Goal: Task Accomplishment & Management: Manage account settings

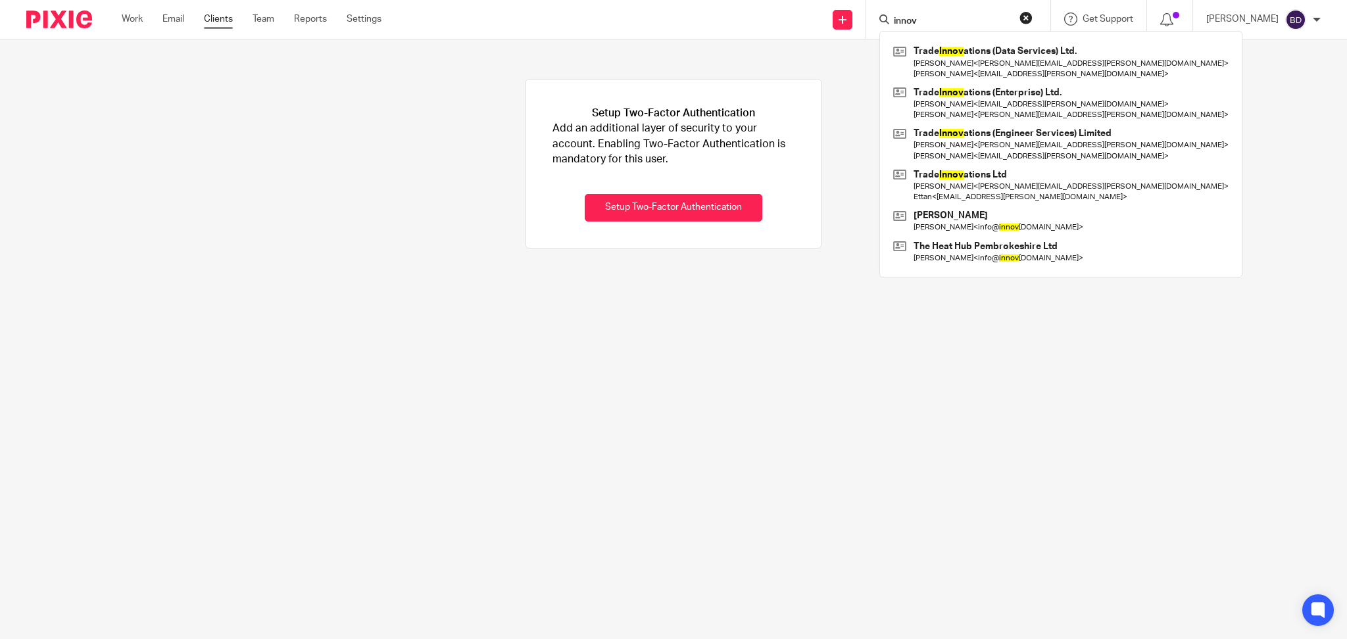
click at [225, 20] on link "Clients" at bounding box center [218, 18] width 29 height 13
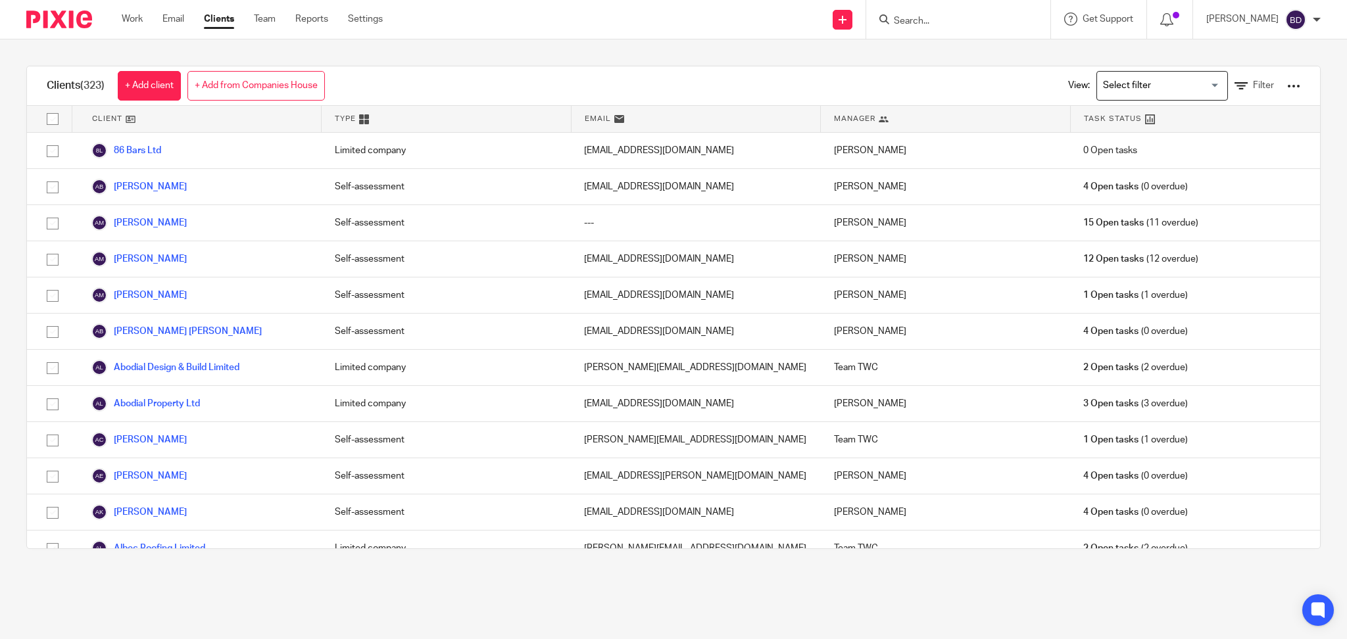
click at [0, 283] on div "Clients (323) + Add client + Add from Companies House View: Loading... Filter C…" at bounding box center [673, 307] width 1347 height 536
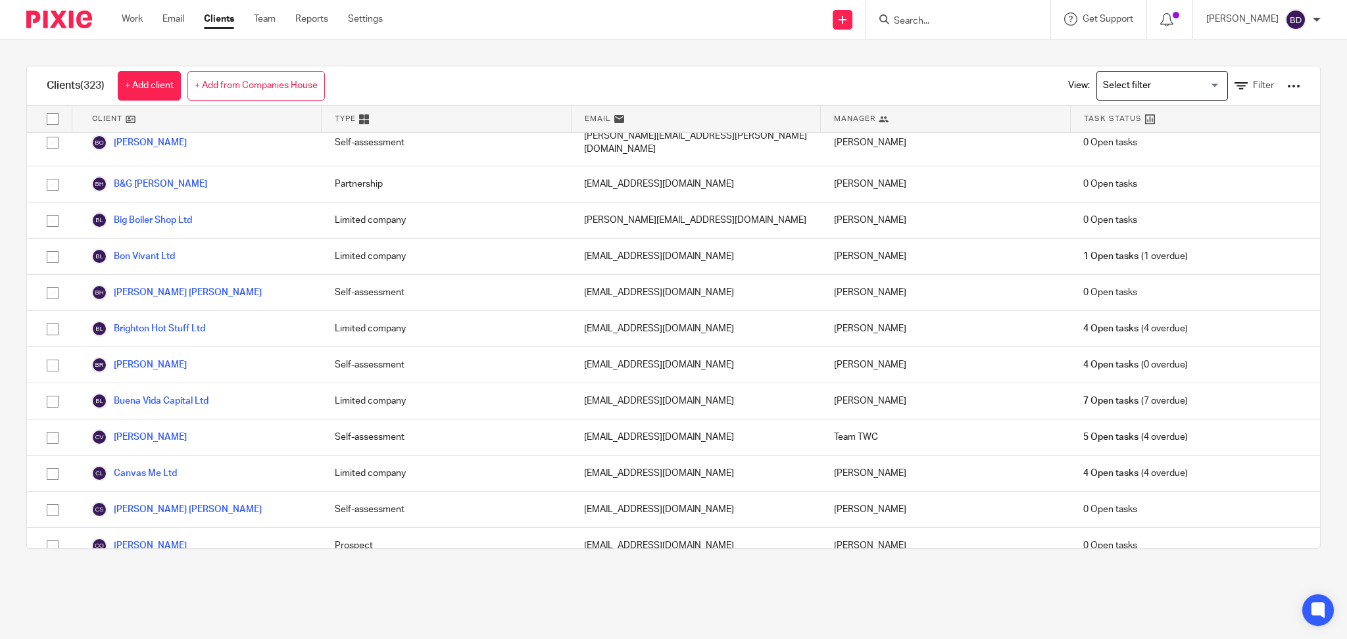
scroll to position [1289, 0]
click at [1193, 82] on input "Search for option" at bounding box center [1159, 85] width 122 height 23
click at [1234, 82] on icon at bounding box center [1240, 86] width 13 height 13
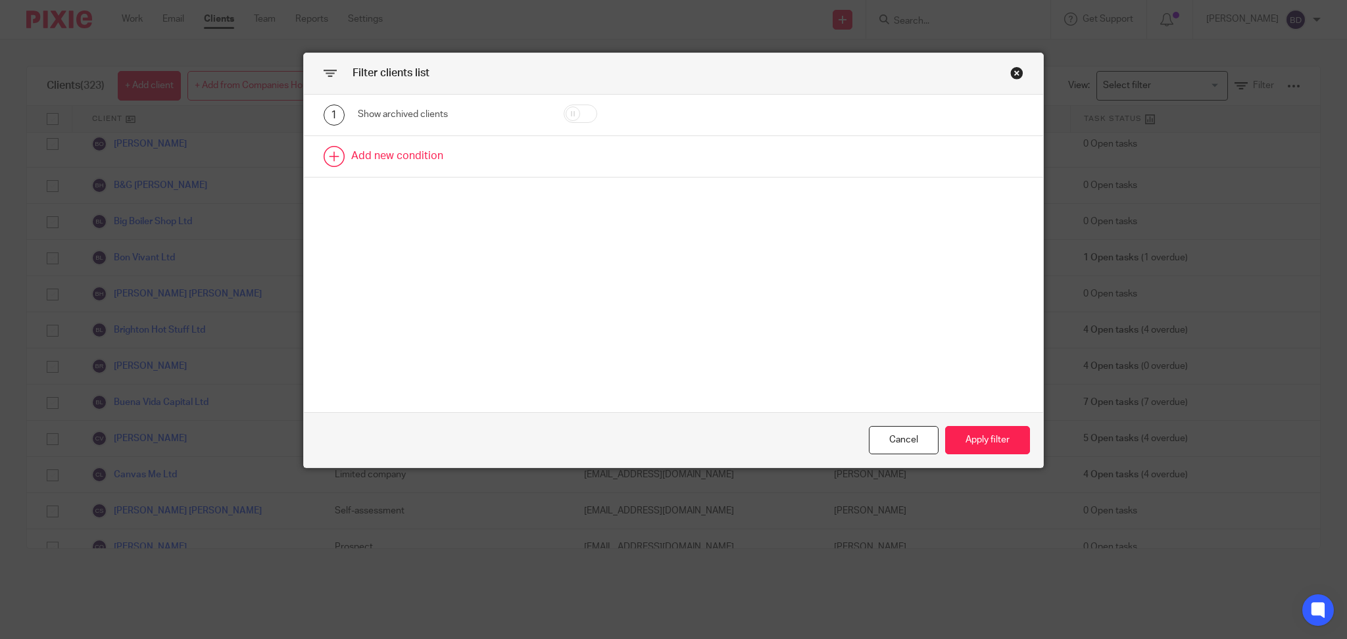
click at [498, 164] on link at bounding box center [673, 156] width 739 height 41
click at [523, 164] on div "Field" at bounding box center [450, 161] width 185 height 30
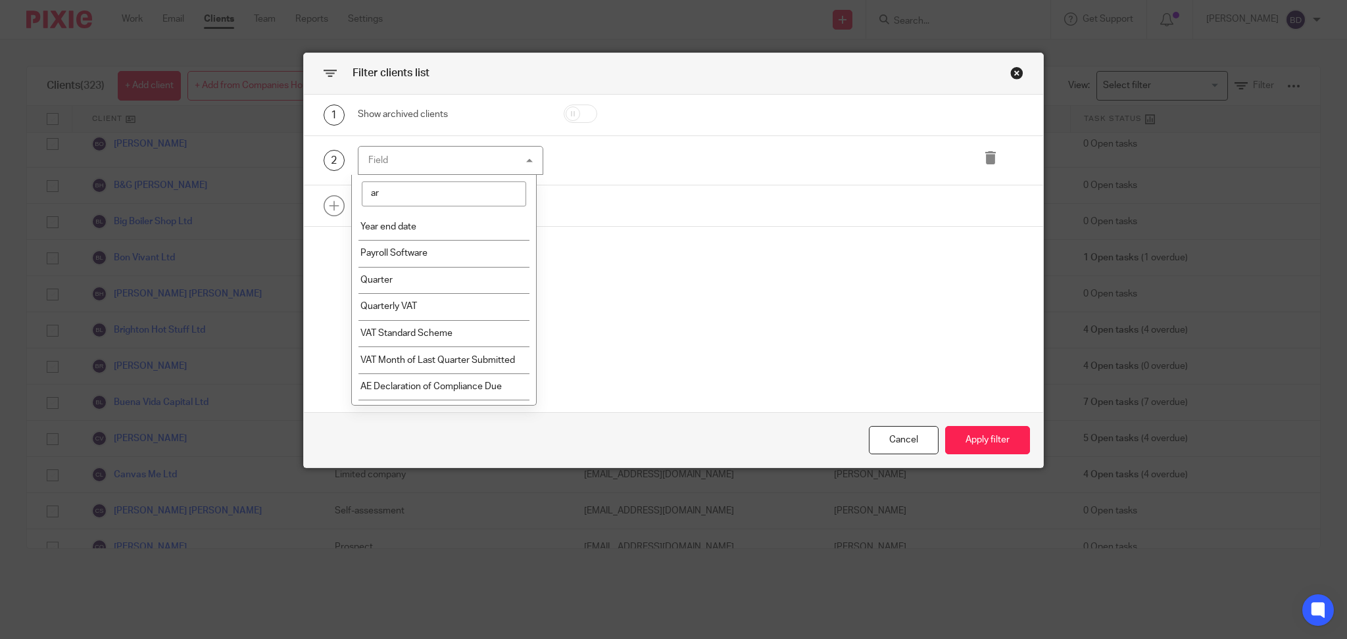
type input "arc"
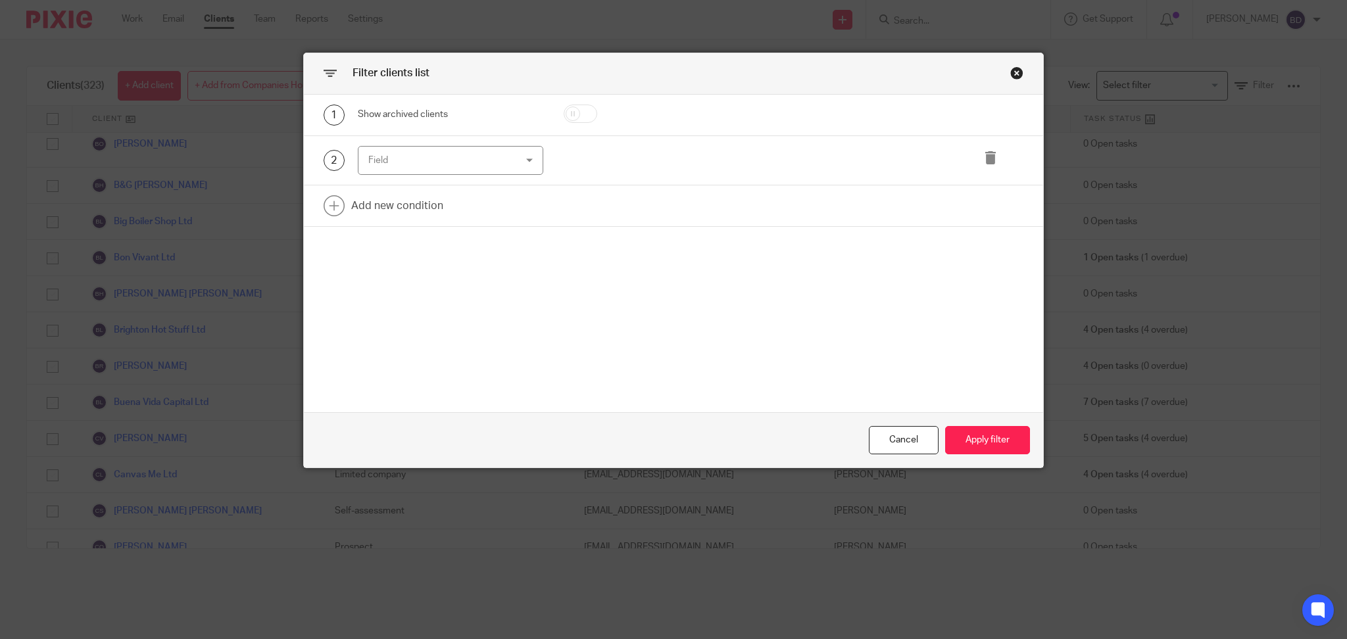
click at [674, 247] on div "1 Show archived clients 2 Field Name Email Client type Manager Open tasks Overd…" at bounding box center [673, 254] width 739 height 318
click at [441, 204] on link at bounding box center [673, 205] width 739 height 41
click at [487, 215] on div "Field" at bounding box center [437, 210] width 139 height 28
click at [606, 313] on div "1 Show archived clients 2 Field Name Email Client type Manager Open tasks Overd…" at bounding box center [673, 254] width 739 height 318
click at [911, 448] on div "Cancel" at bounding box center [904, 440] width 70 height 28
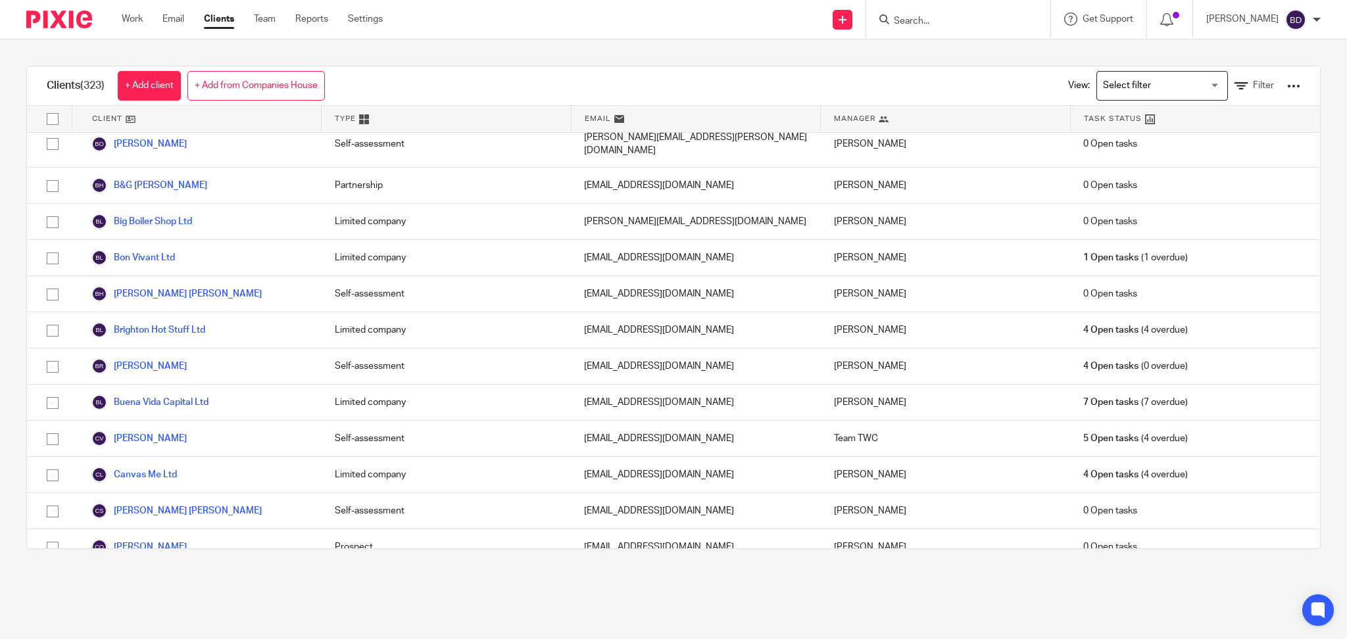
click at [926, 21] on input "Search" at bounding box center [951, 22] width 118 height 12
type input "calin"
click at [995, 53] on link at bounding box center [979, 56] width 178 height 30
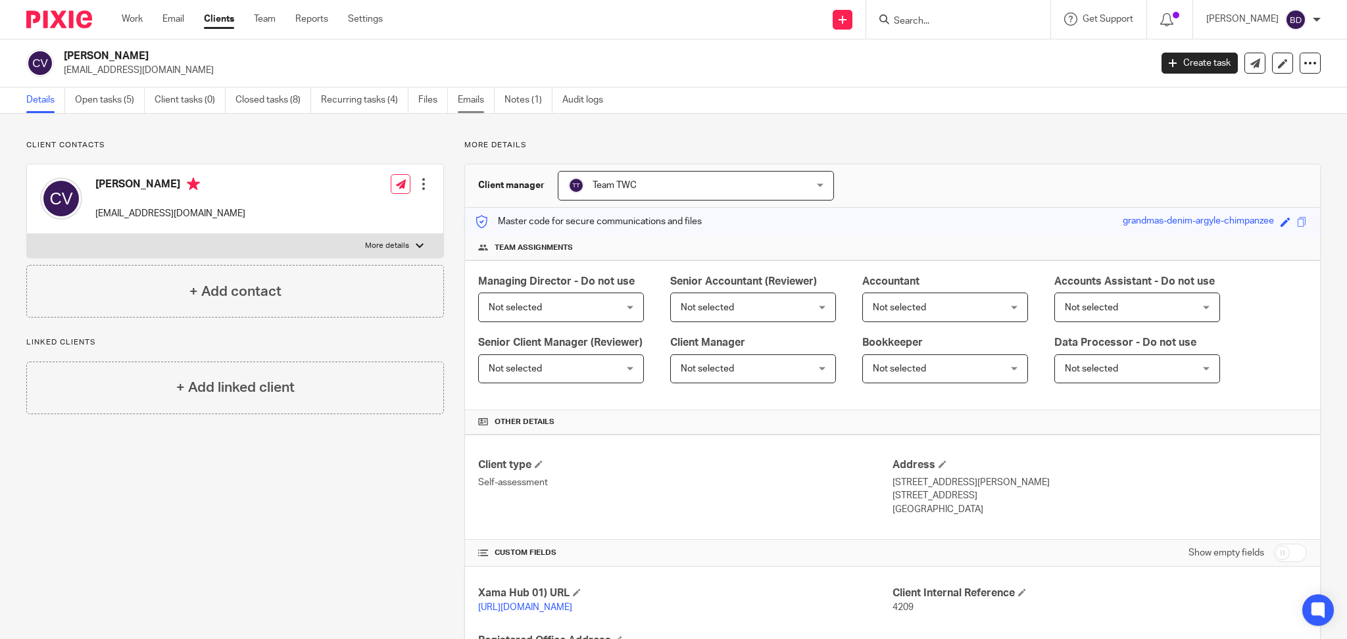
click at [487, 99] on link "Emails" at bounding box center [476, 100] width 37 height 26
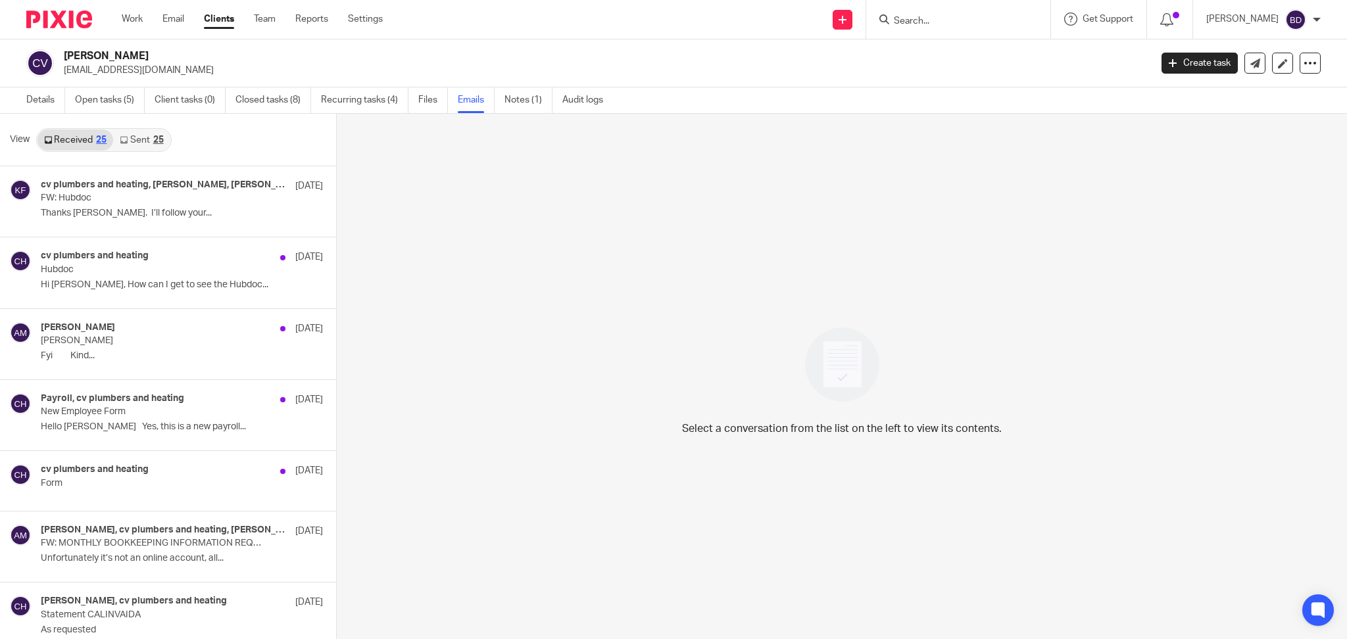
click at [222, 193] on div "cv plumbers and heating, Akshay Bhanushali, Kim Faulkner 7 Aug FW: Hubdoc Thank…" at bounding box center [182, 202] width 282 height 44
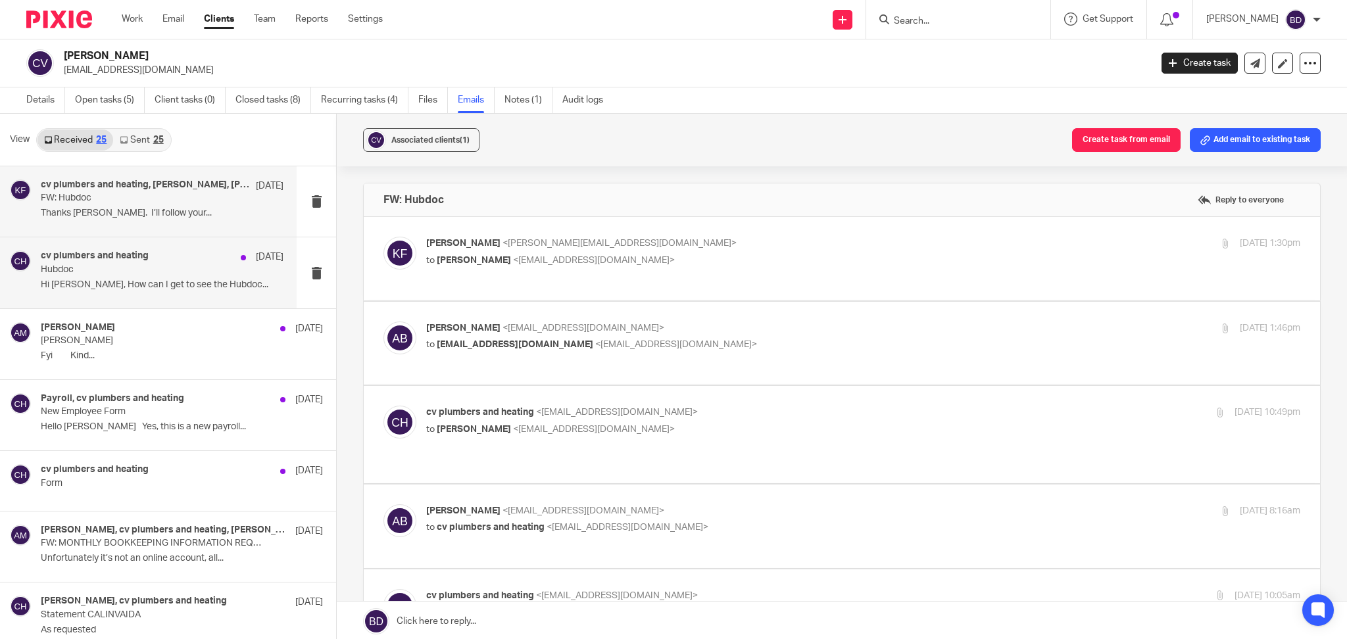
click at [96, 269] on p "Hubdoc" at bounding box center [138, 269] width 194 height 11
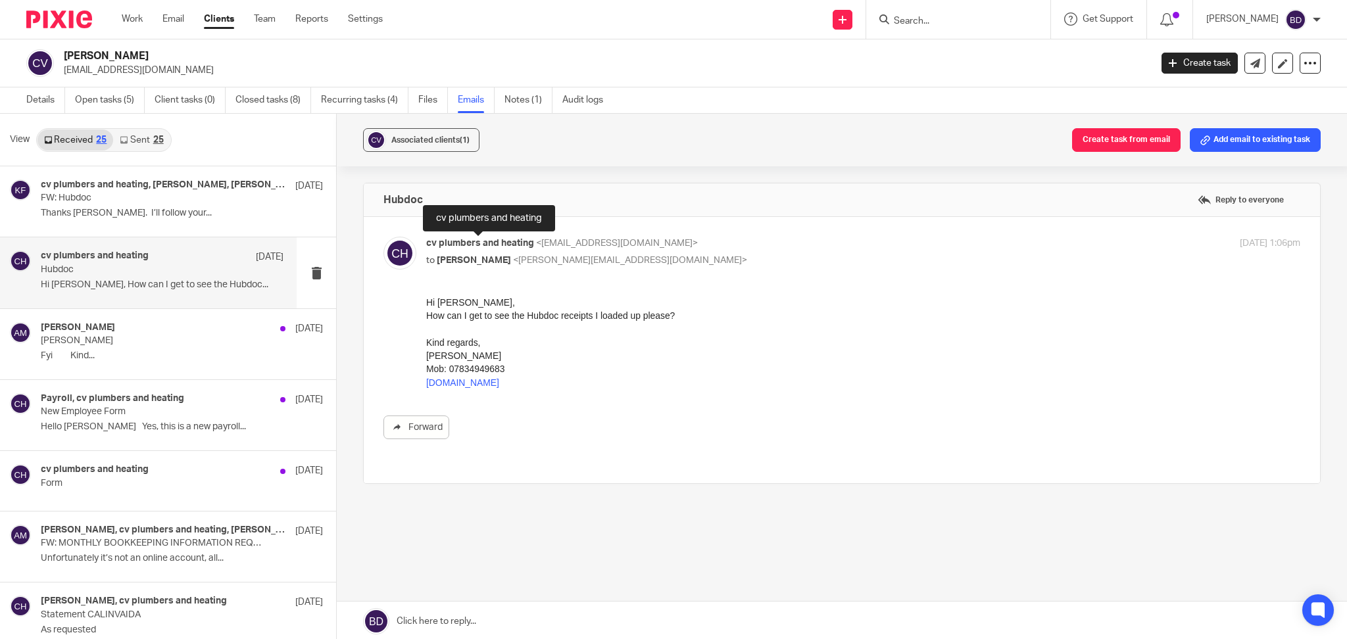
click at [510, 243] on span "cv plumbers and heating" at bounding box center [480, 243] width 108 height 9
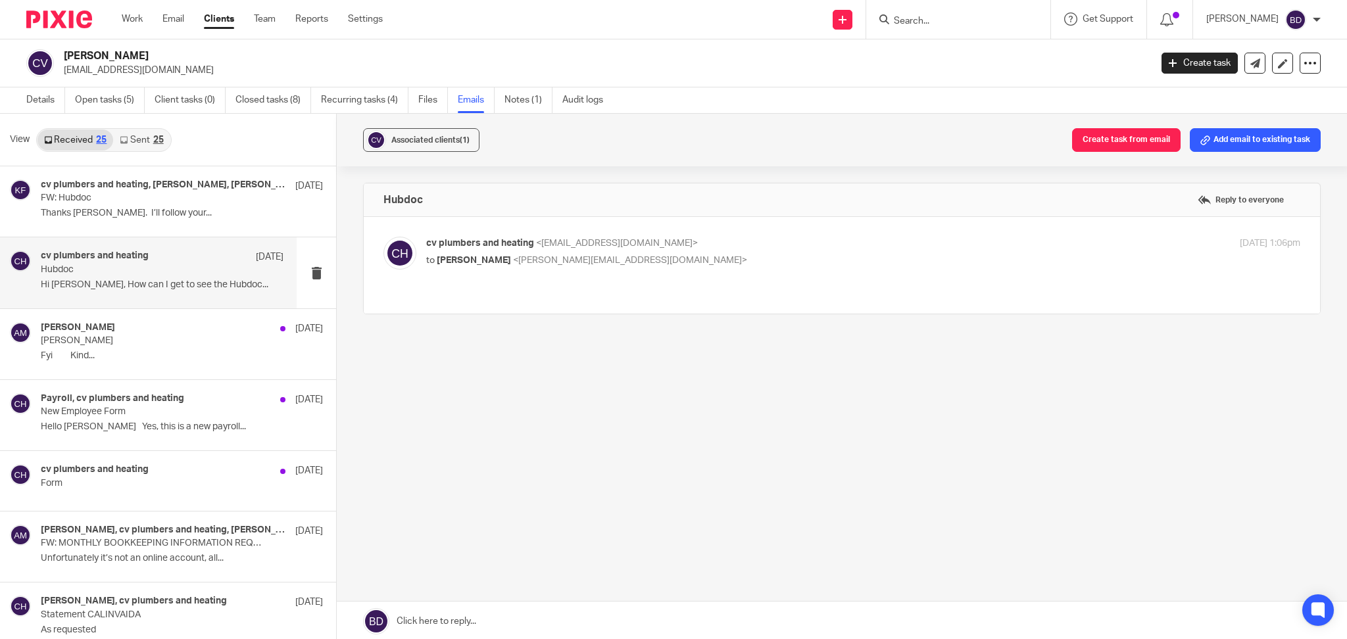
click at [510, 243] on span "cv plumbers and heating" at bounding box center [480, 243] width 108 height 9
checkbox input "true"
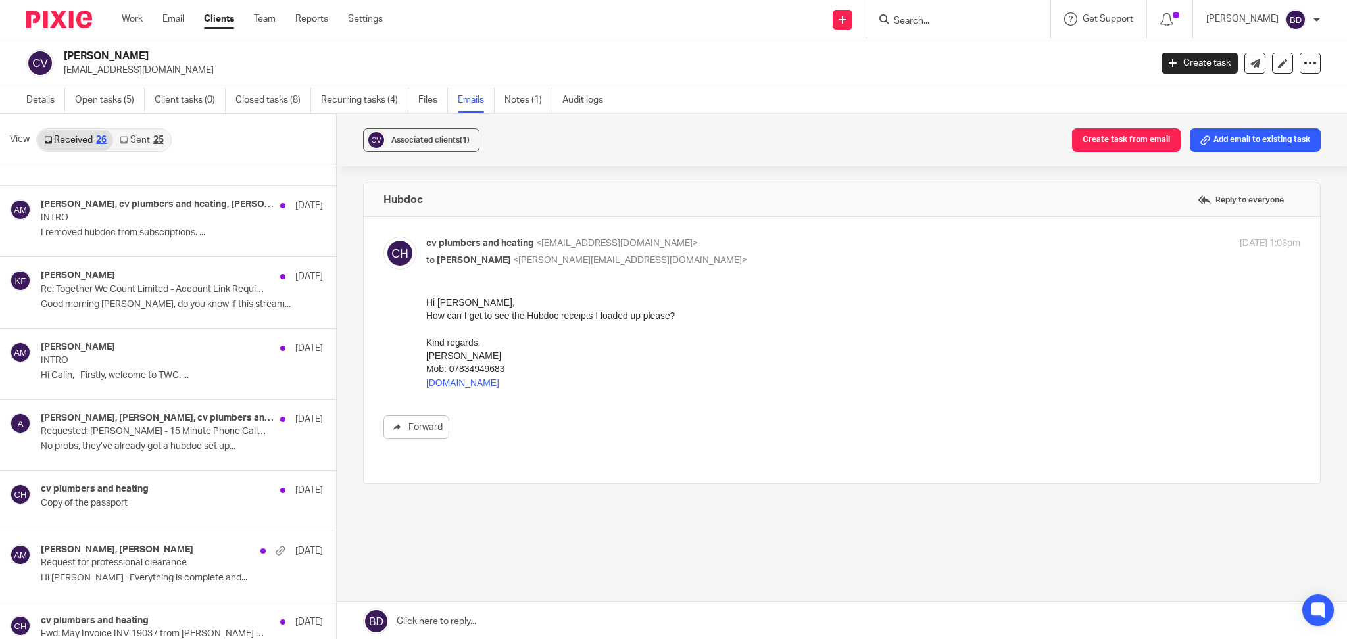
scroll to position [1311, 0]
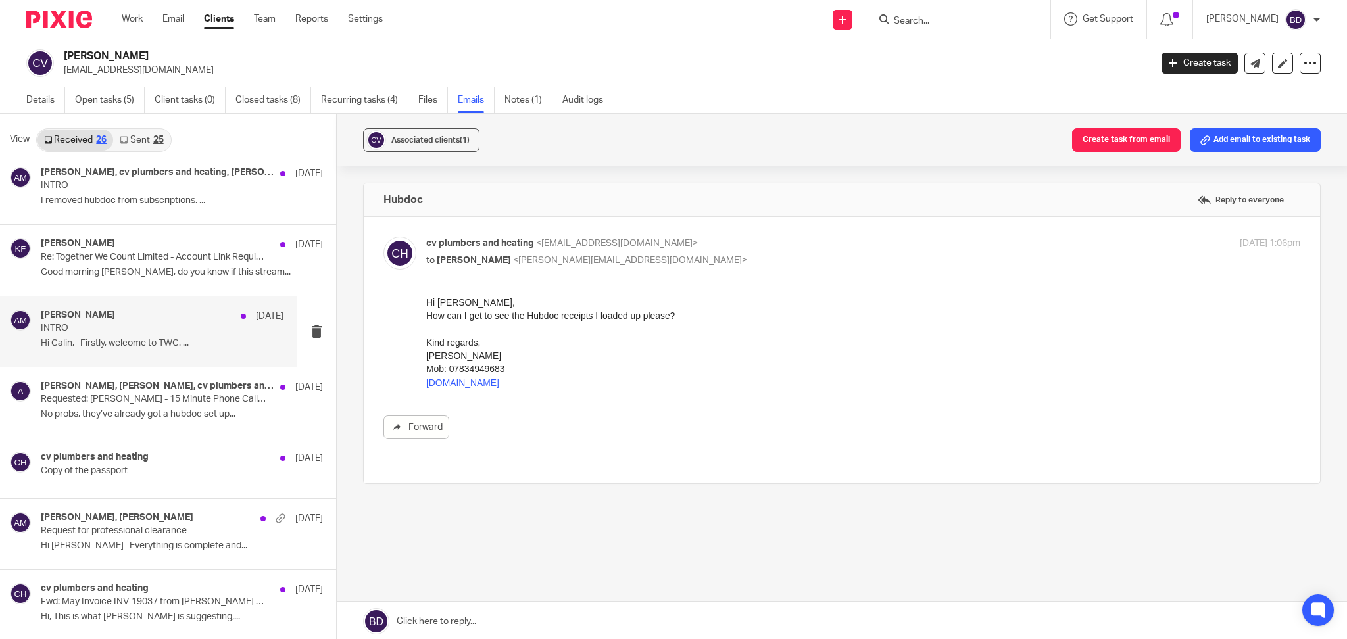
click at [174, 341] on p "Hi Calin, Firstly, welcome to TWC. ..." at bounding box center [162, 343] width 243 height 11
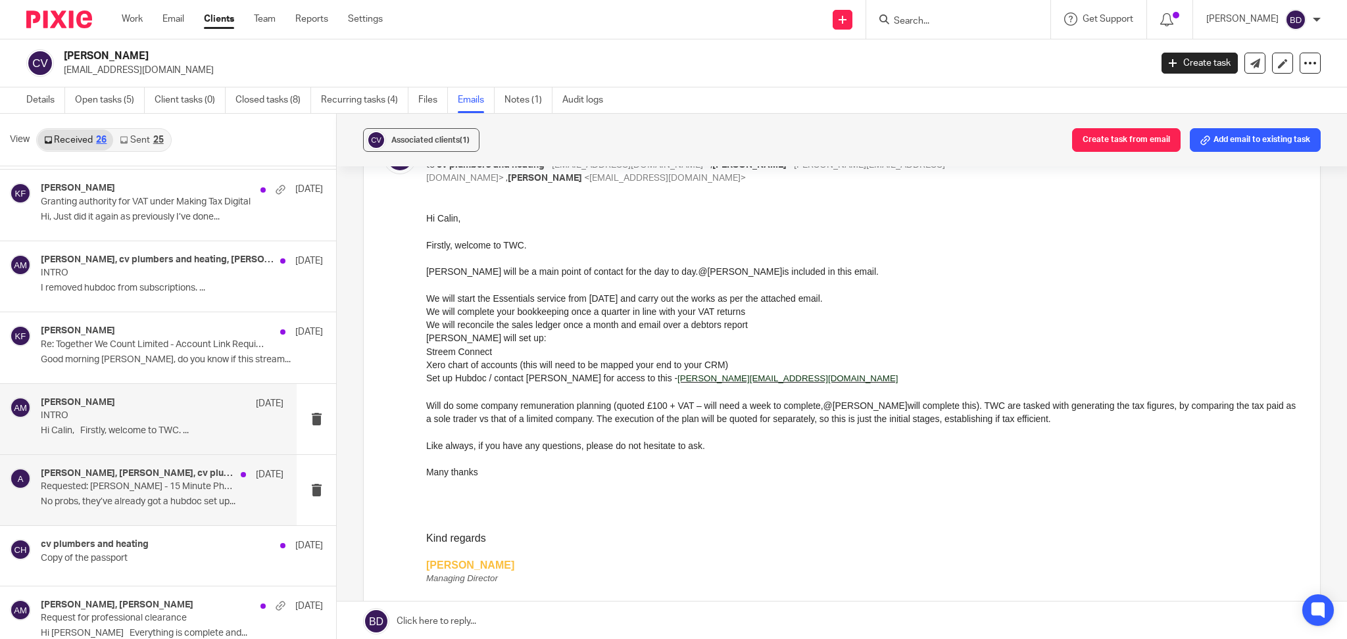
scroll to position [1218, 0]
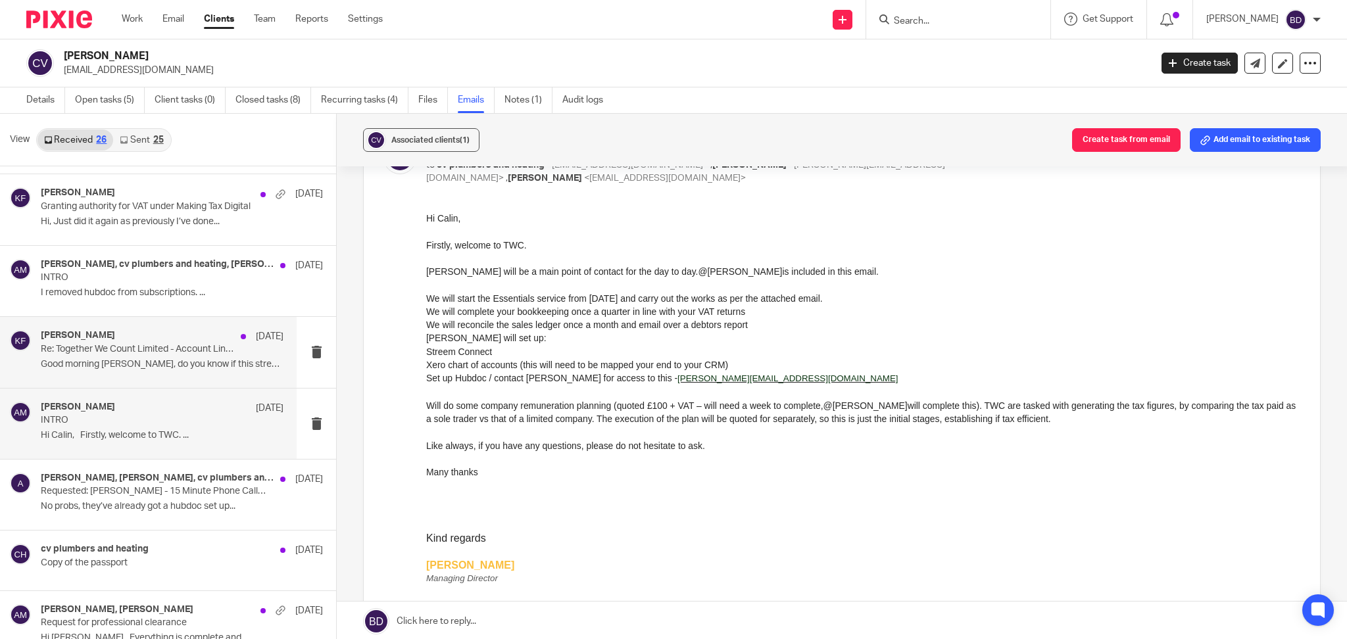
click at [134, 362] on p "Good morning Kim, do you know if this stream..." at bounding box center [162, 364] width 243 height 11
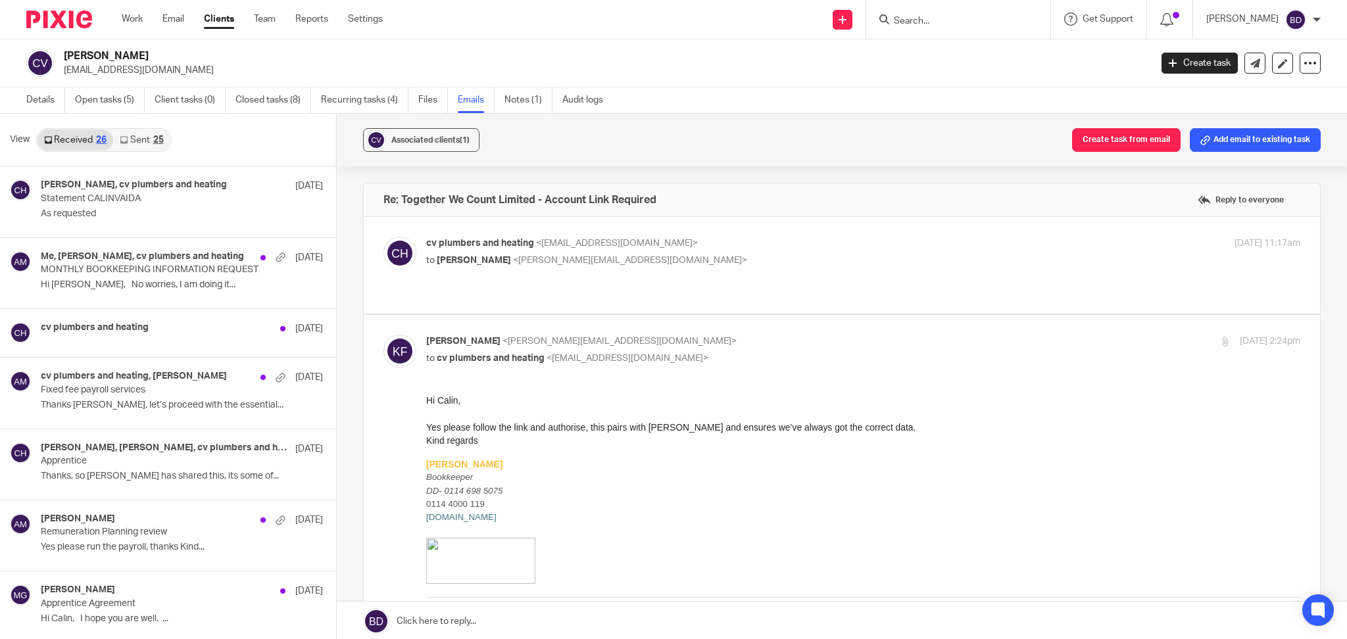
scroll to position [0, 0]
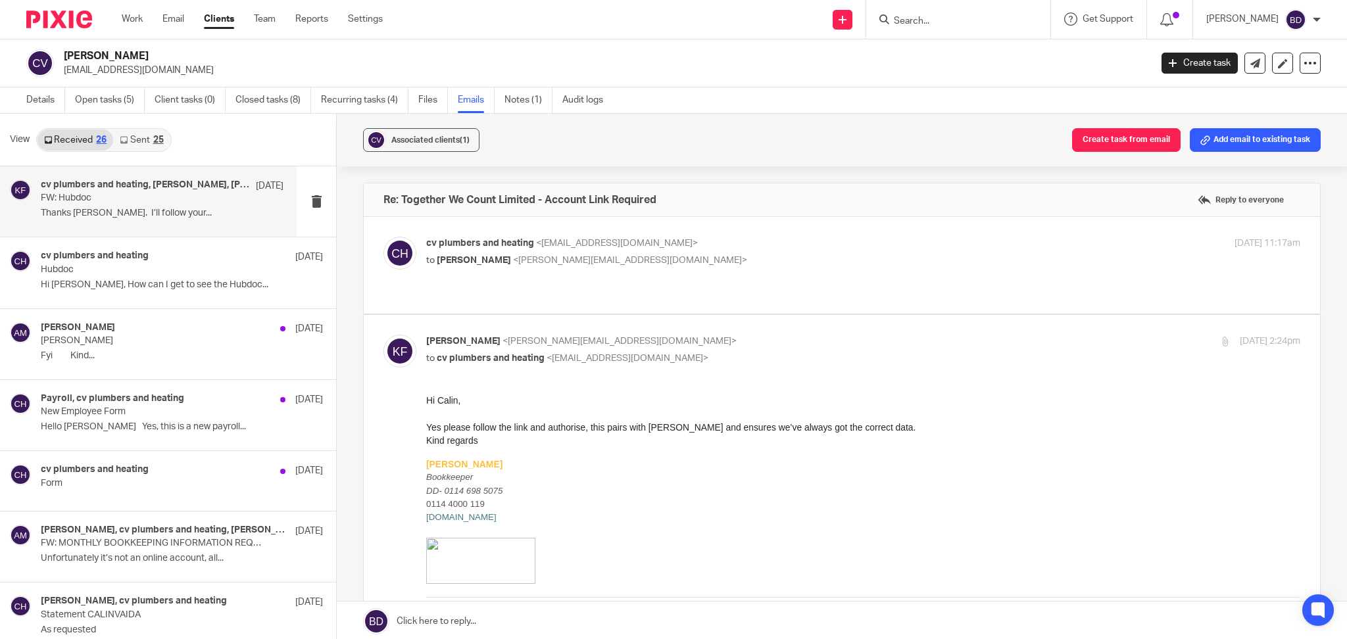
click at [164, 198] on p "FW: Hubdoc" at bounding box center [138, 198] width 194 height 11
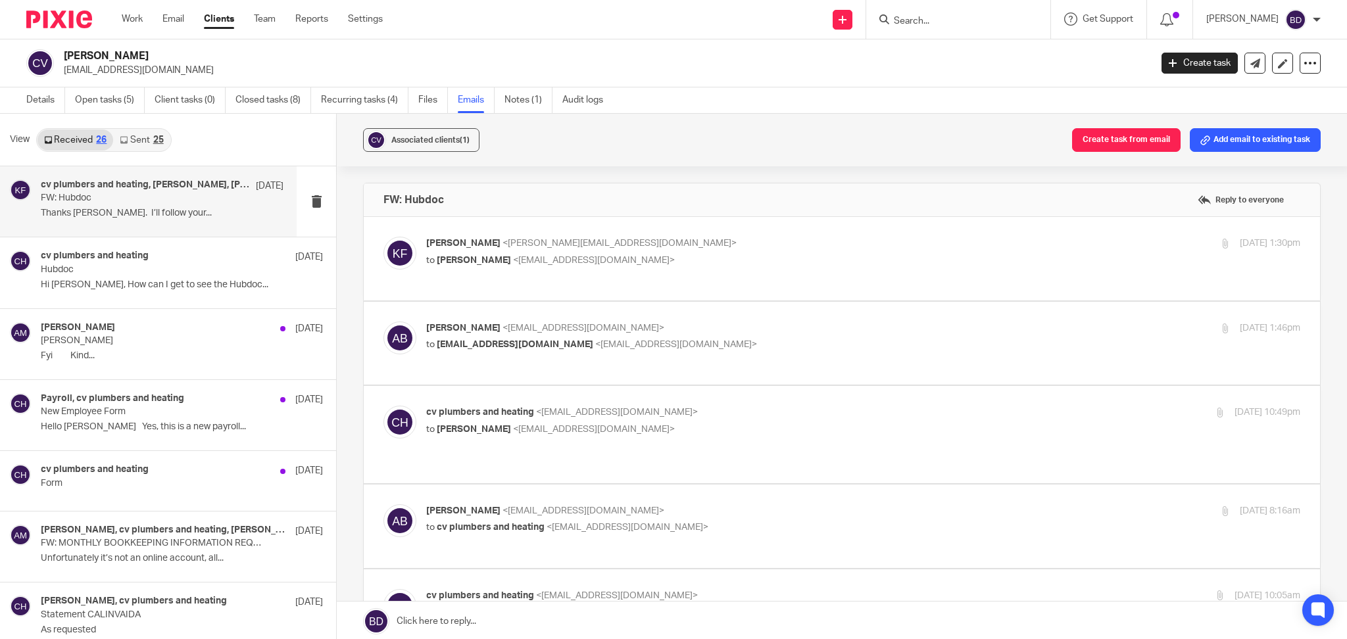
click at [656, 247] on p "Kim Faulkner <kim@togetherwecount.co.uk>" at bounding box center [717, 244] width 583 height 14
checkbox input "true"
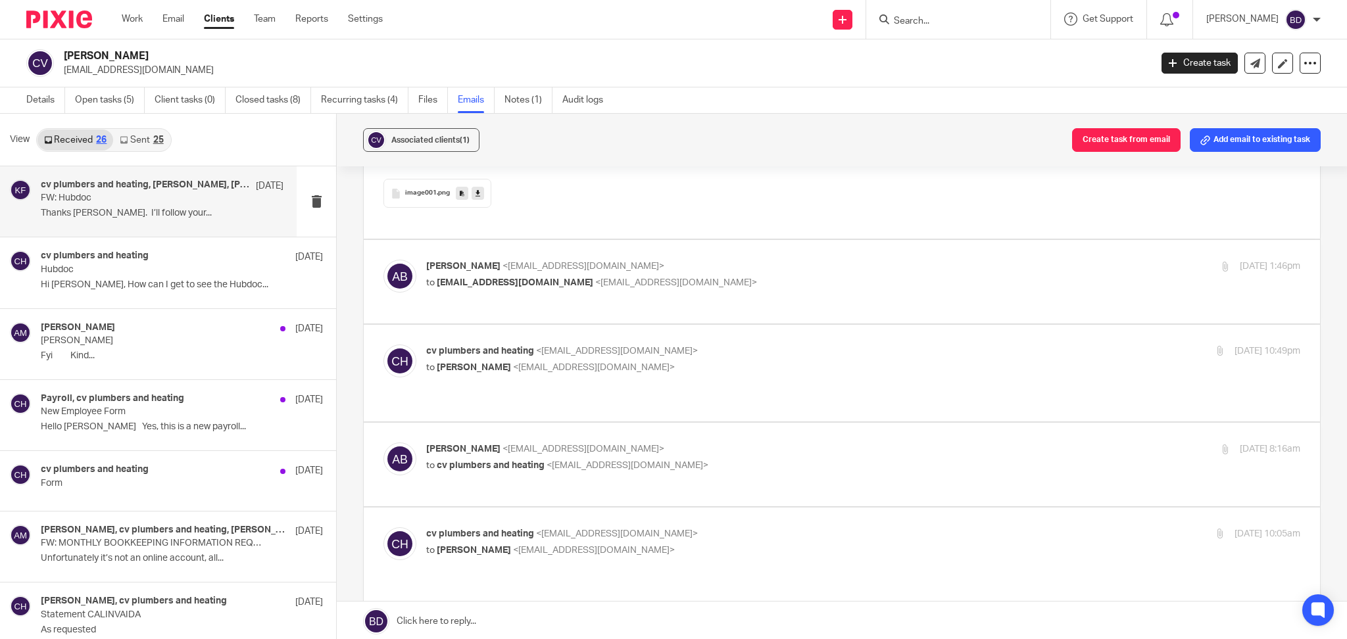
scroll to position [579, 0]
click at [717, 168] on div "Attachments" at bounding box center [841, 162] width 917 height 15
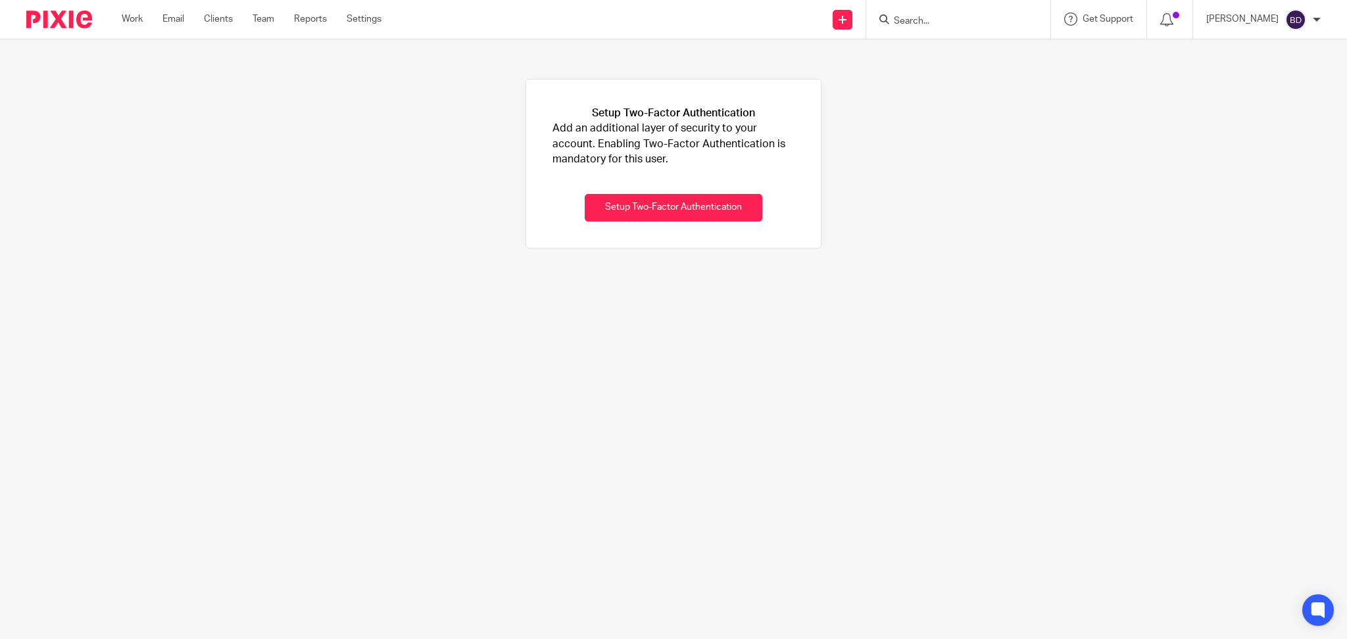
click at [930, 16] on input "Search" at bounding box center [951, 22] width 118 height 12
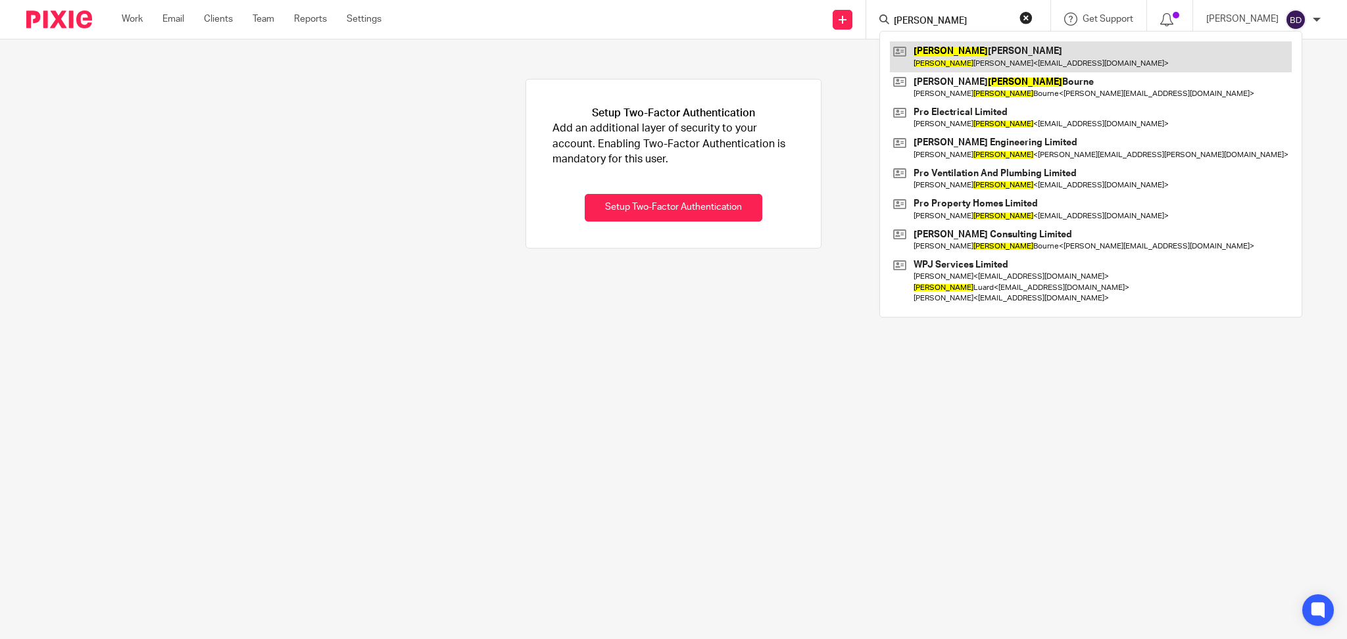
type input "[PERSON_NAME]"
click at [971, 63] on link at bounding box center [1091, 56] width 402 height 30
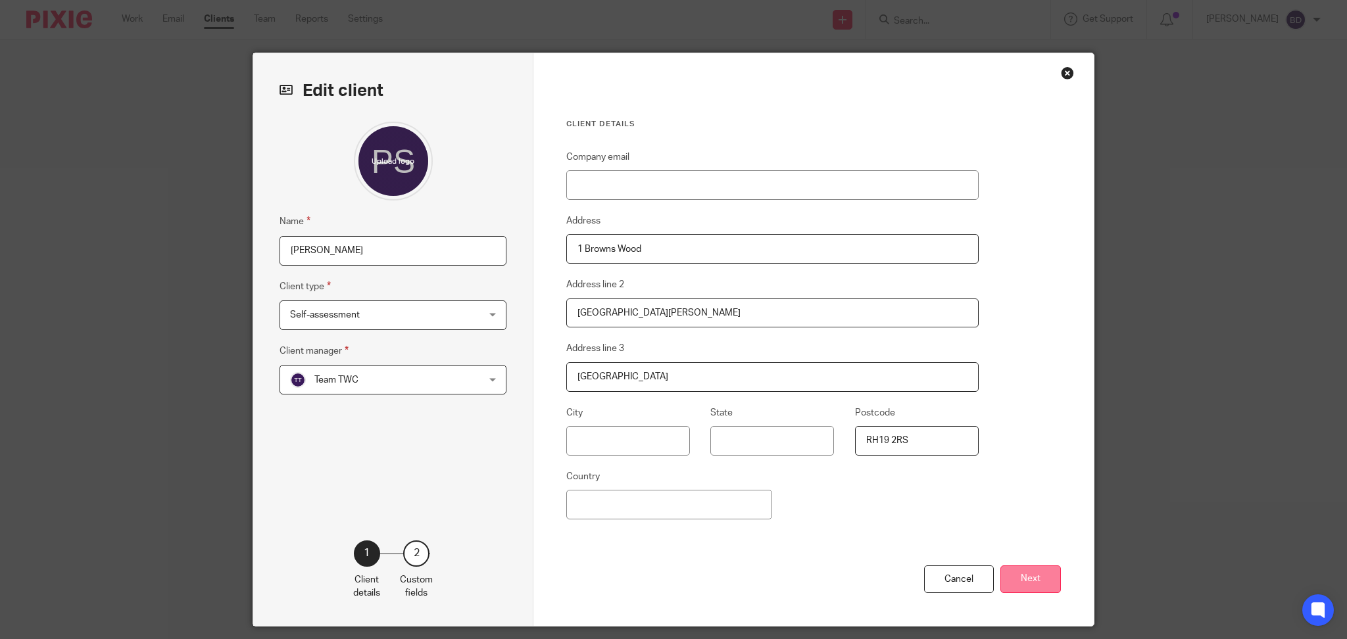
click at [1028, 580] on button "Next" at bounding box center [1030, 579] width 60 height 28
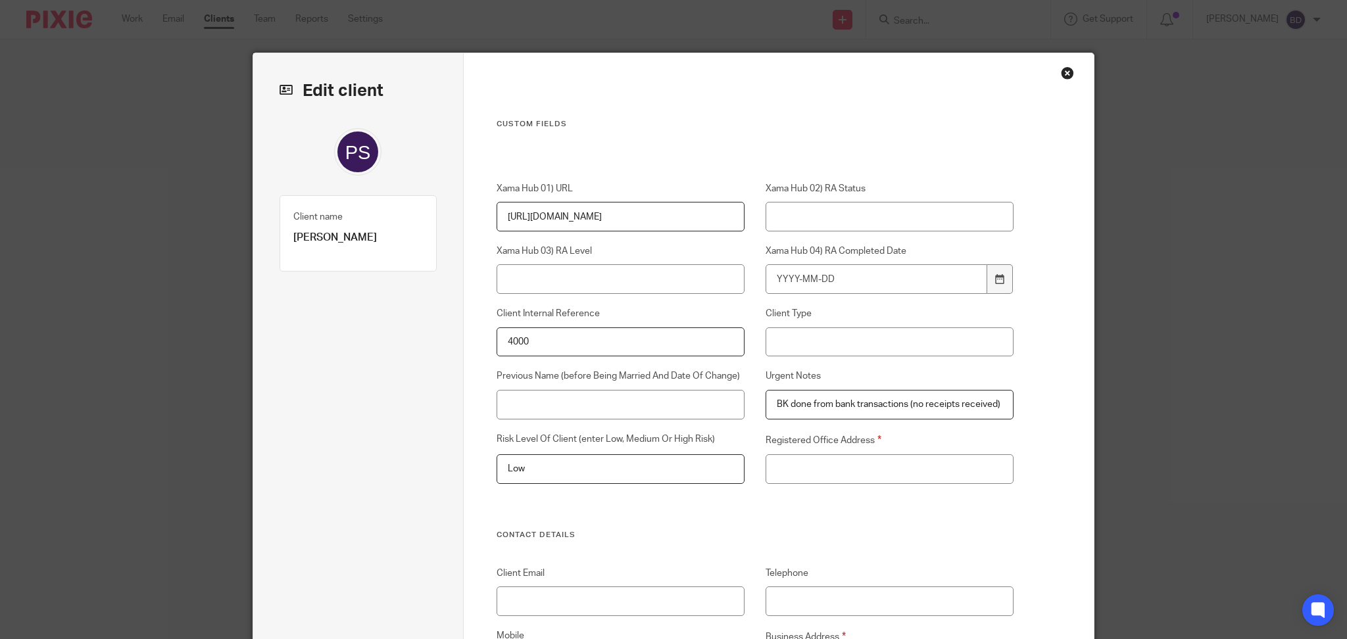
click at [1063, 72] on div "Close this dialog window" at bounding box center [1067, 72] width 13 height 13
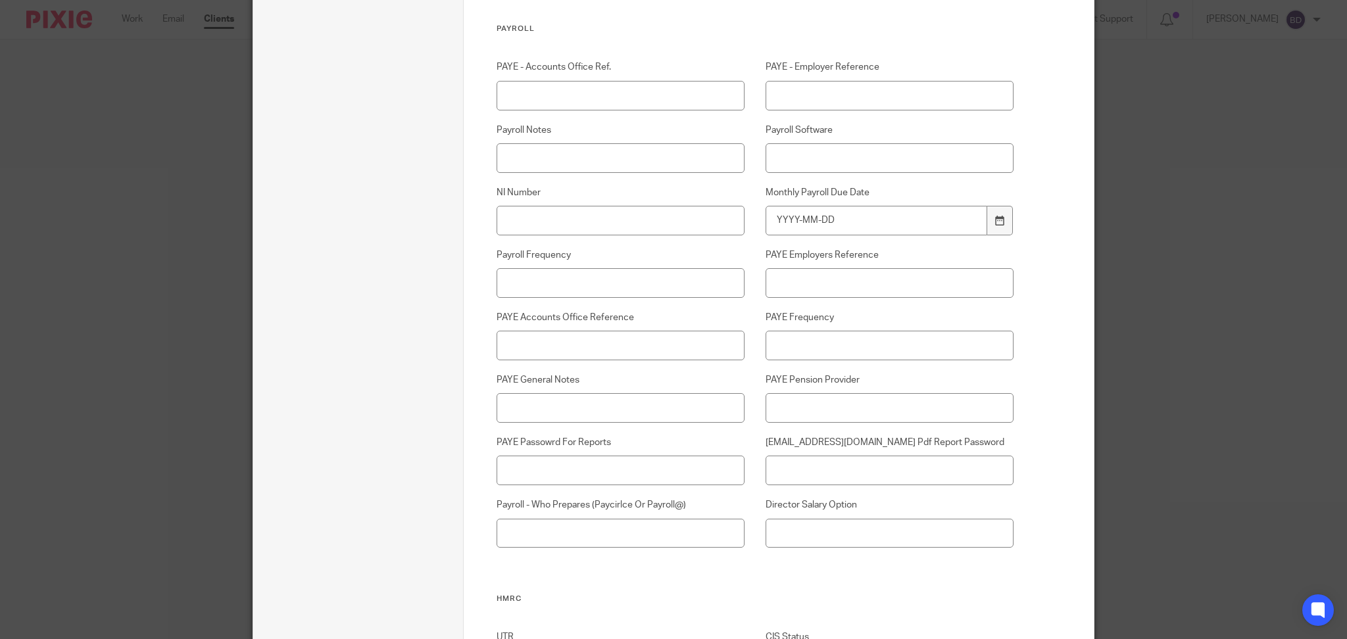
scroll to position [1278, 0]
click at [590, 469] on input "PAYE Passowrd For Reports" at bounding box center [620, 469] width 249 height 30
paste input "INNOKite81"
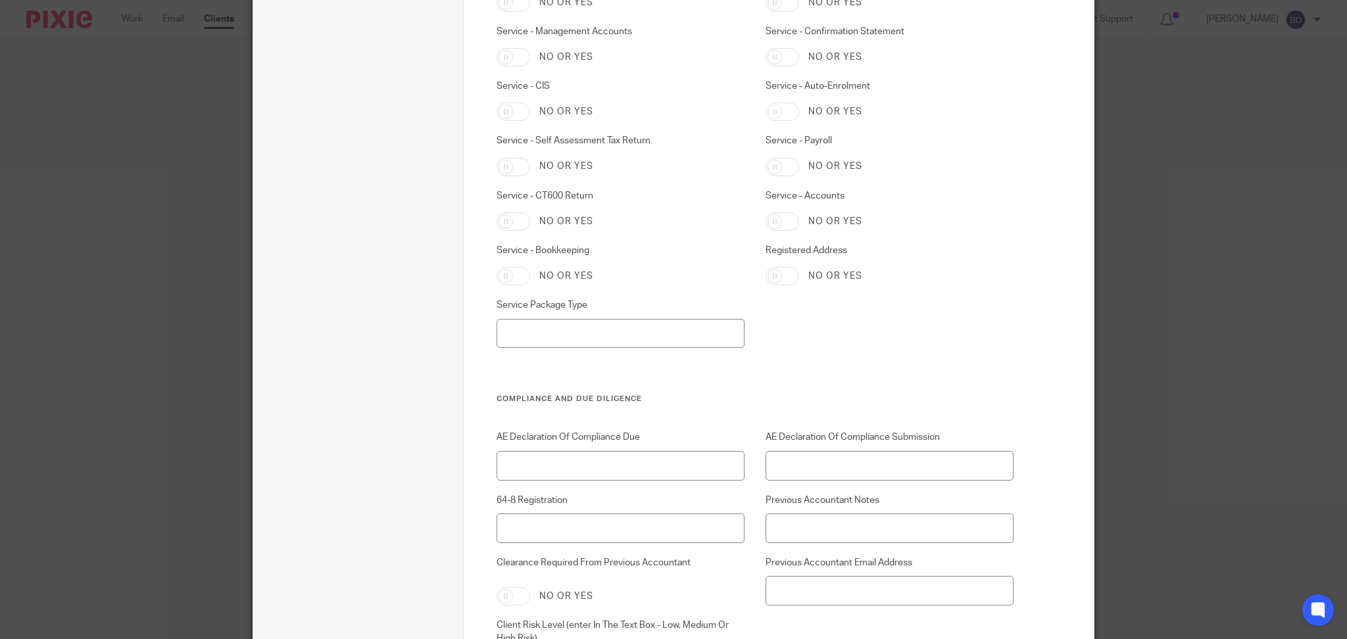
scroll to position [3717, 0]
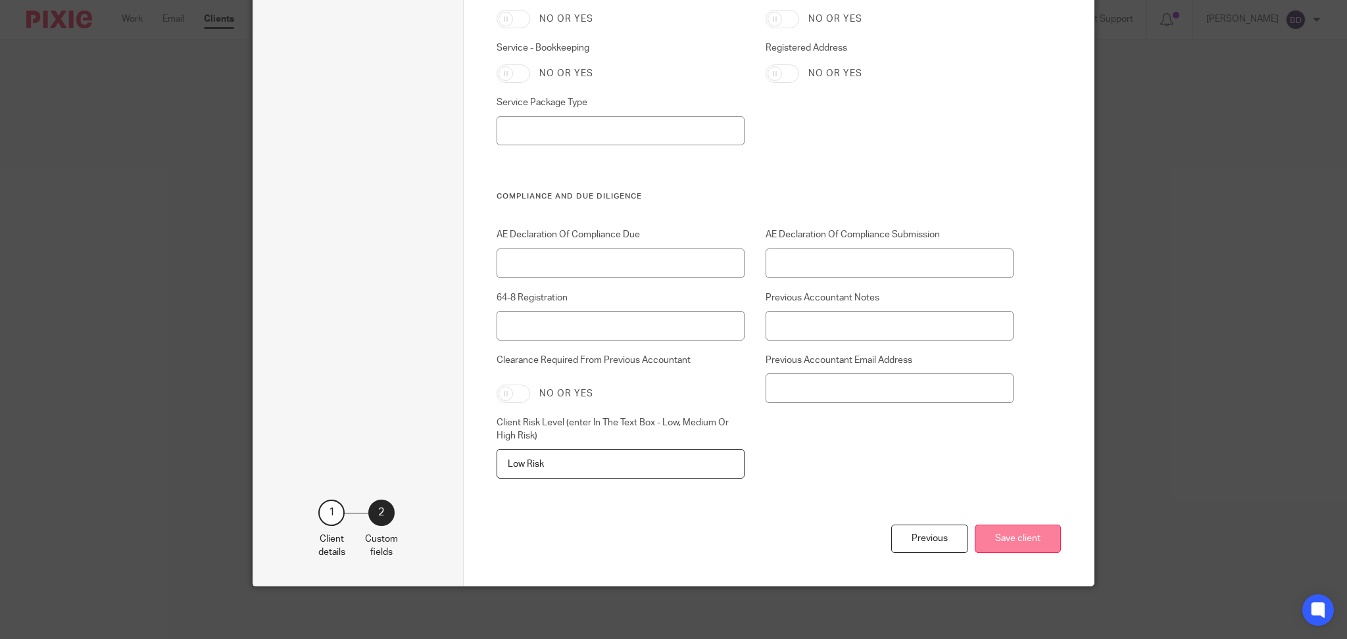
type input "INNOKite81"
click at [1028, 542] on button "Save client" at bounding box center [1017, 539] width 86 height 28
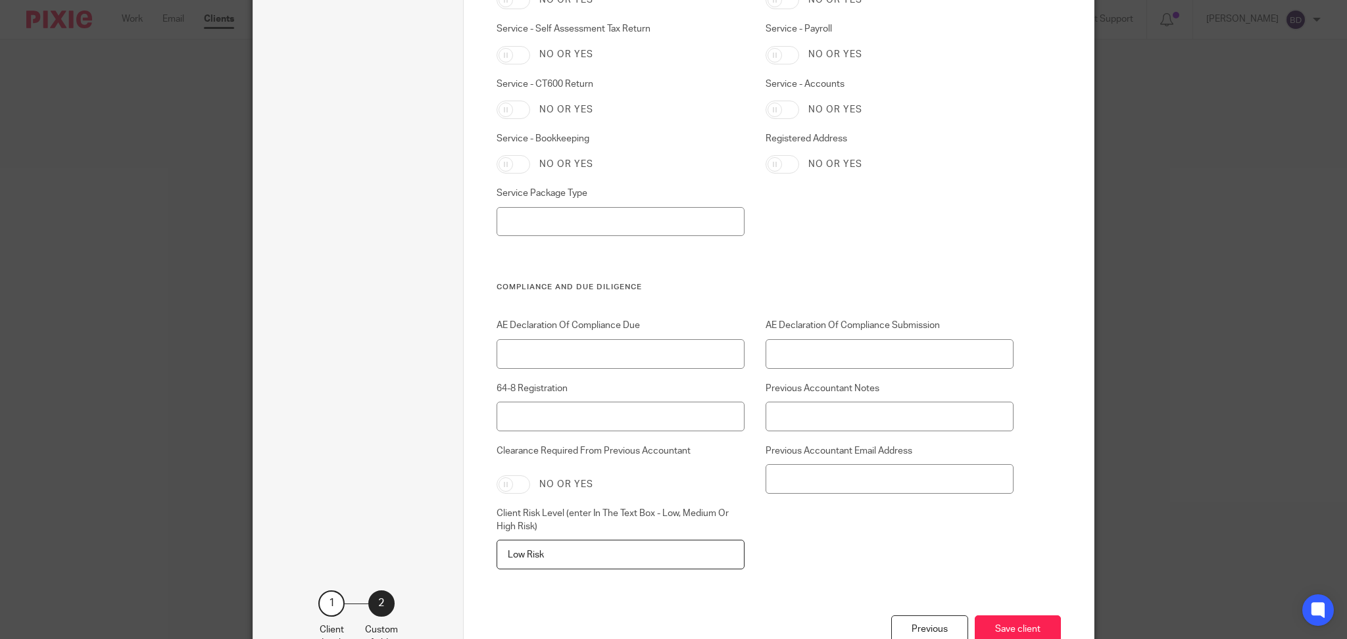
scroll to position [3666, 0]
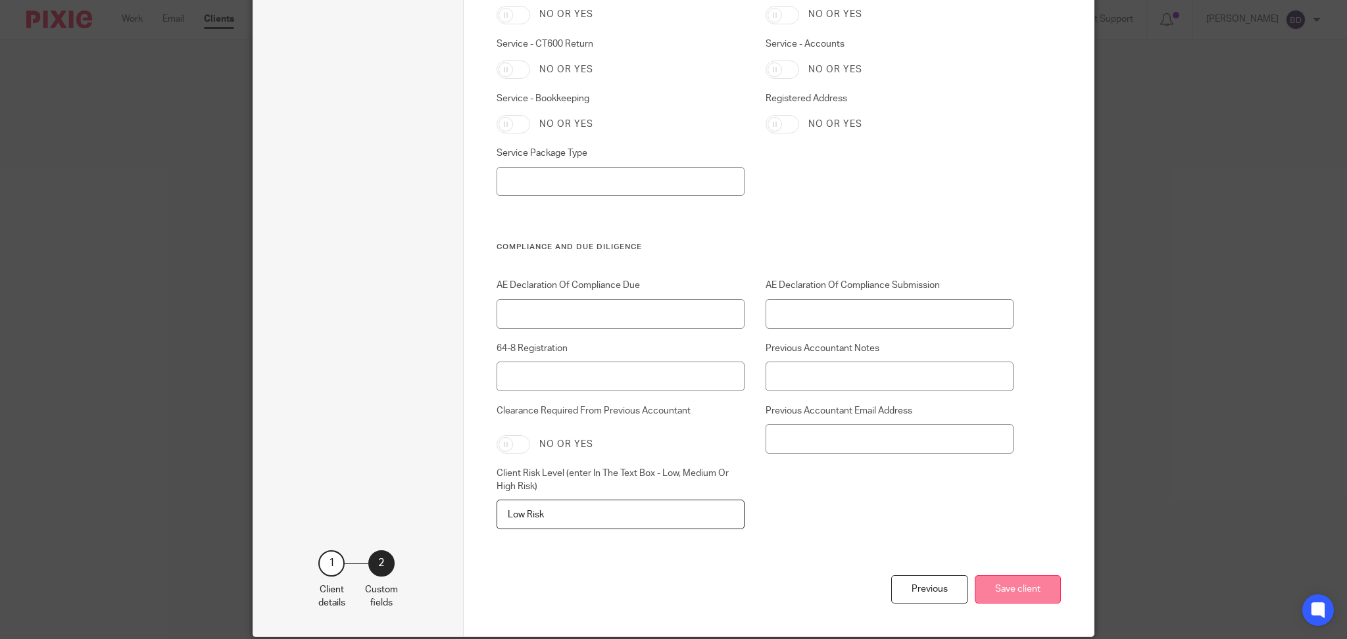
click at [1015, 590] on button "Save client" at bounding box center [1017, 589] width 86 height 28
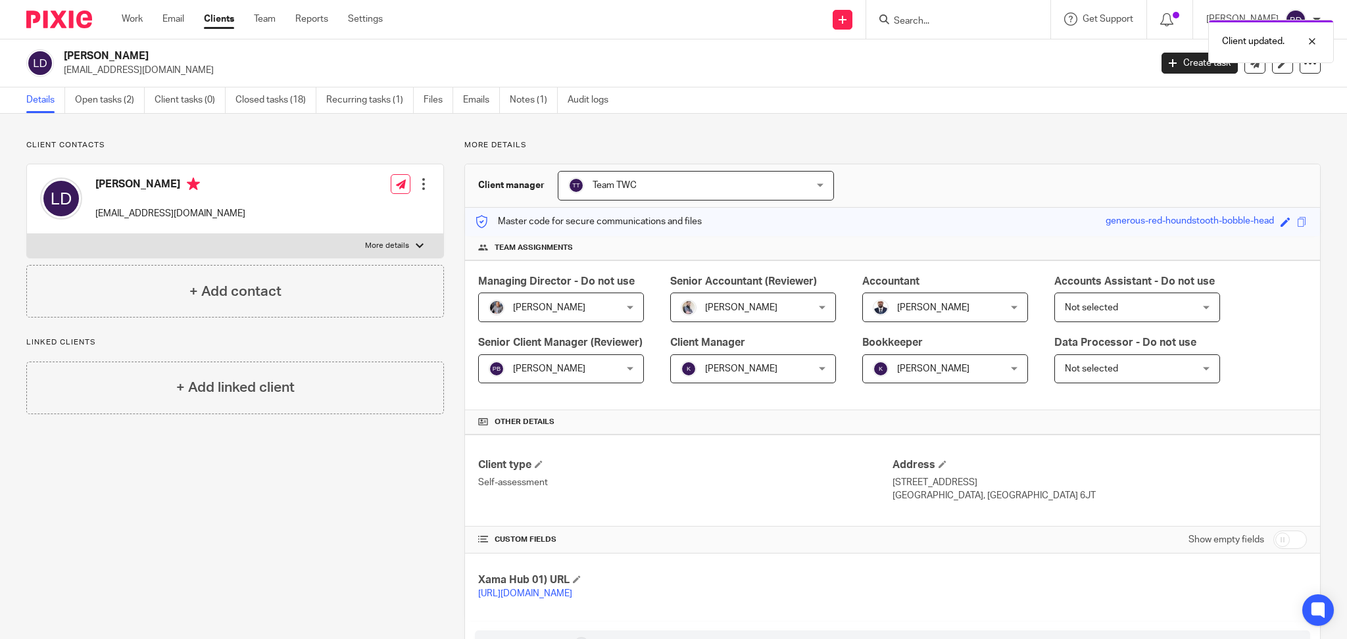
click at [952, 28] on div "Client updated." at bounding box center [1003, 38] width 660 height 50
click at [936, 23] on div "Client updated." at bounding box center [1003, 38] width 660 height 50
click at [919, 19] on div "Client updated." at bounding box center [1003, 38] width 660 height 50
click at [919, 19] on input "Search" at bounding box center [951, 22] width 118 height 12
type input "calin"
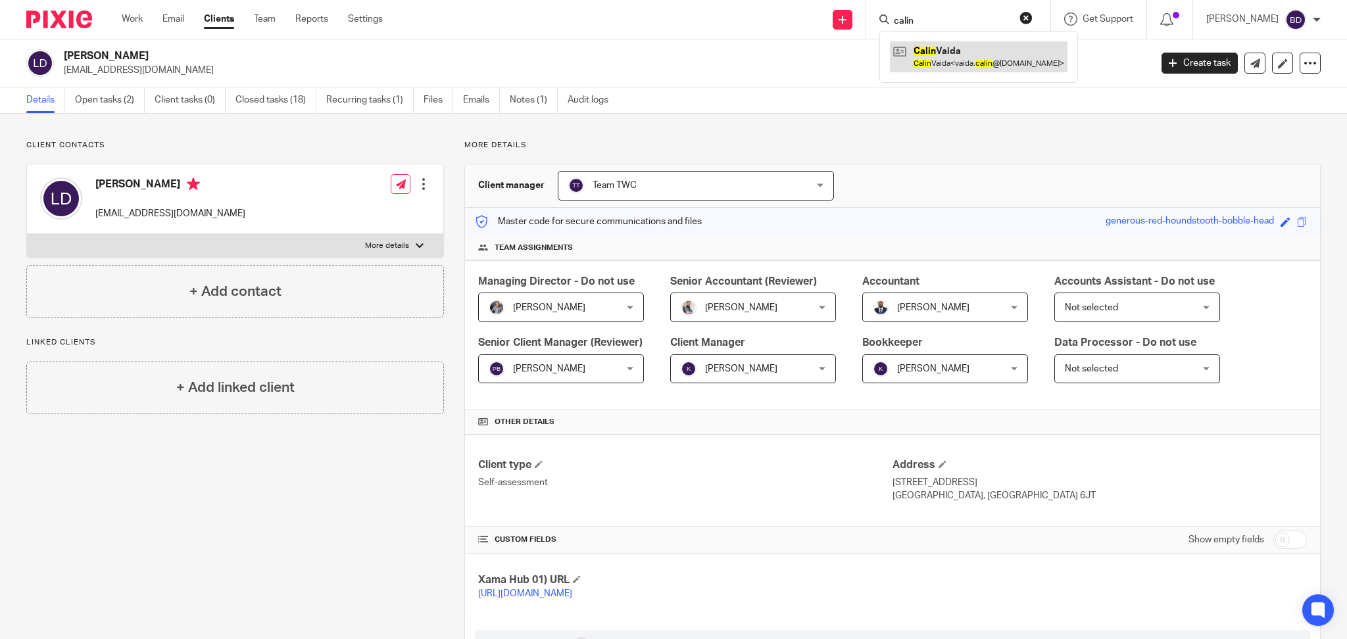
click at [965, 48] on link at bounding box center [979, 56] width 178 height 30
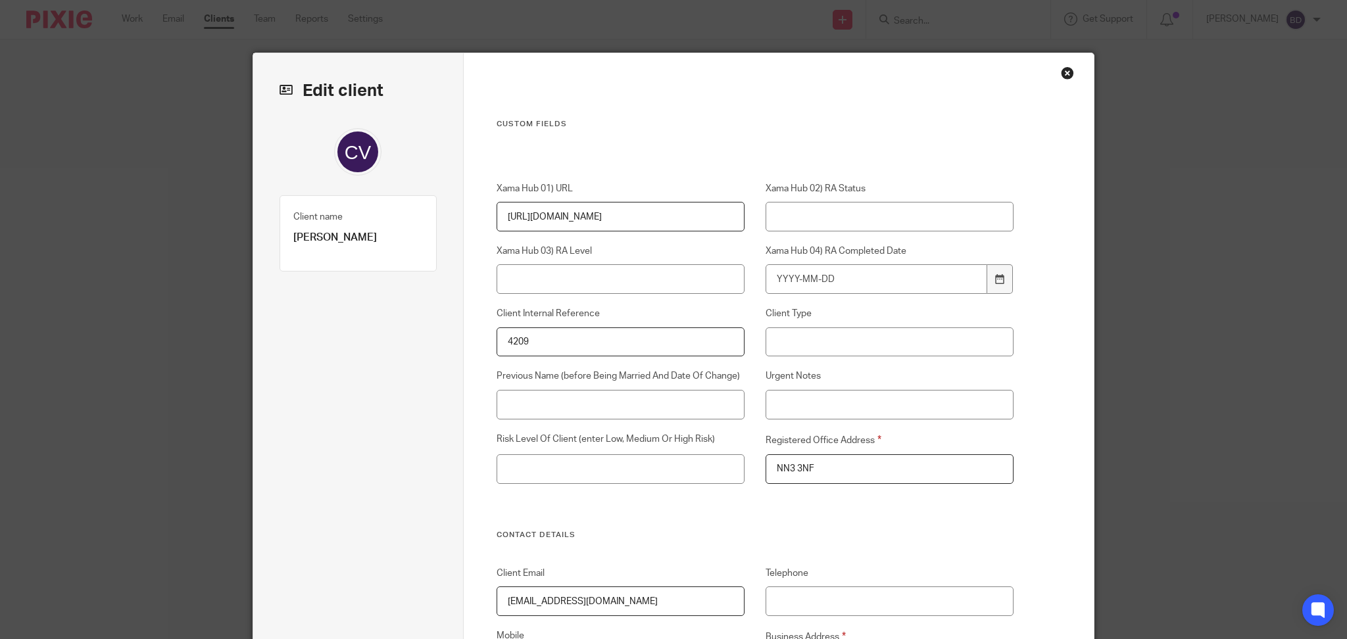
click at [1061, 76] on div "Close this dialog window" at bounding box center [1067, 72] width 13 height 13
